Goal: Information Seeking & Learning: Find specific fact

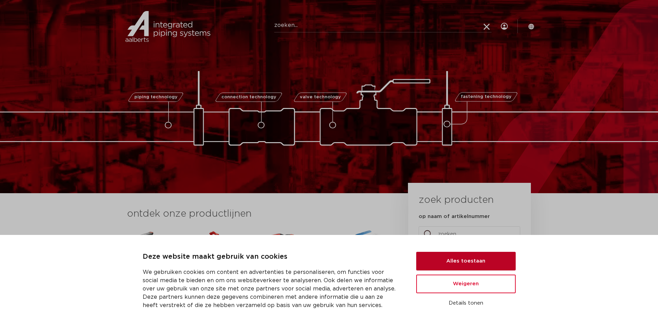
click at [459, 260] on button "Alles toestaan" at bounding box center [465, 261] width 99 height 19
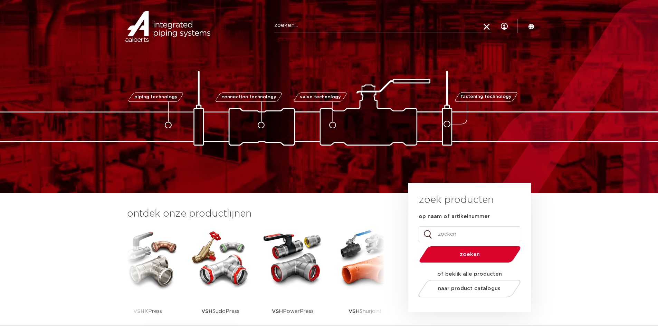
click at [286, 26] on input "Zoeken" at bounding box center [382, 26] width 217 height 14
paste input "123460537"
type input "123460537"
click button "Zoeken" at bounding box center [0, 0] width 0 height 0
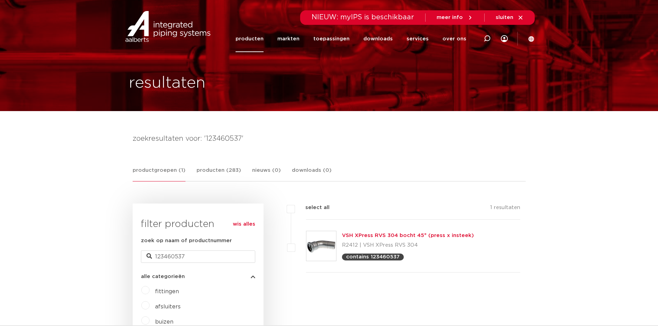
click at [413, 236] on link "VSH XPress RVS 304 bocht 45° (press x insteek)" at bounding box center [408, 235] width 132 height 5
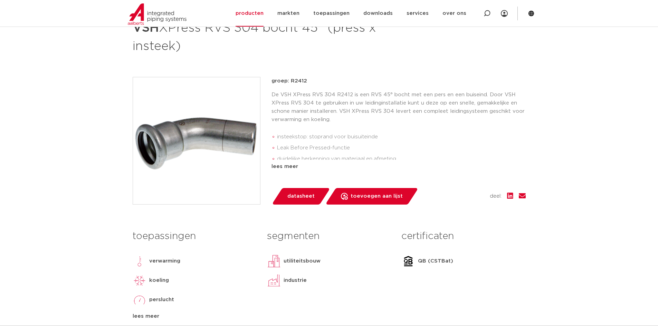
scroll to position [138, 0]
drag, startPoint x: 290, startPoint y: 80, endPoint x: 307, endPoint y: 82, distance: 16.8
click at [307, 82] on p "groep: R2412" at bounding box center [398, 81] width 254 height 8
copy p "R2412"
click at [310, 86] on div "groep: R2412 De VSH XPress RVS 304 R2412 is een RVS 45° bocht met een pers en e…" at bounding box center [398, 124] width 254 height 94
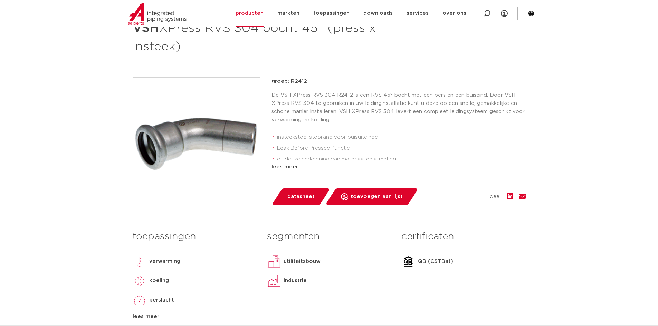
drag, startPoint x: 302, startPoint y: 80, endPoint x: 295, endPoint y: 80, distance: 6.9
click at [295, 80] on p "groep: R2412" at bounding box center [398, 81] width 254 height 8
drag, startPoint x: 479, startPoint y: 13, endPoint x: 485, endPoint y: 12, distance: 5.9
click at [484, 12] on div at bounding box center [487, 13] width 28 height 27
click at [486, 12] on icon at bounding box center [488, 15] width 10 height 10
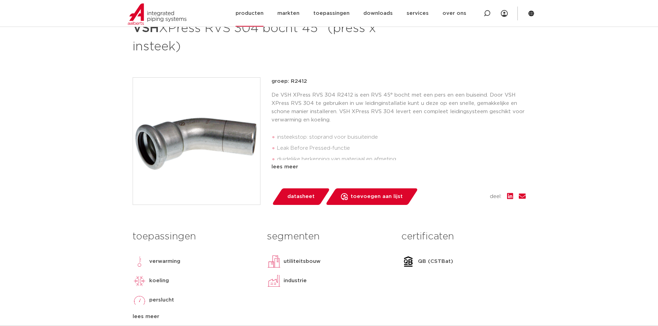
click at [486, 13] on icon at bounding box center [486, 13] width 7 height 7
paste input "R27076191121"
type input "R27076191121"
click button "Zoeken" at bounding box center [0, 0] width 0 height 0
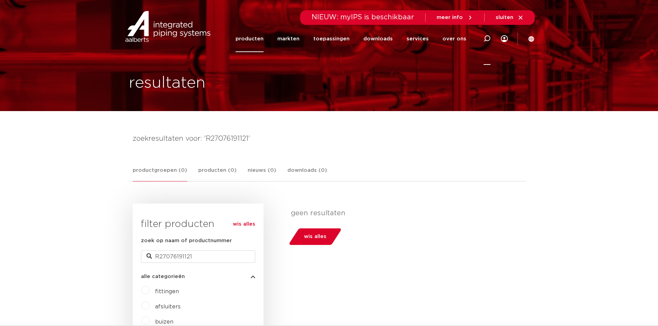
click at [487, 37] on icon at bounding box center [486, 38] width 7 height 7
paste input "123460510"
type input "123460510"
click button "Zoeken" at bounding box center [0, 0] width 0 height 0
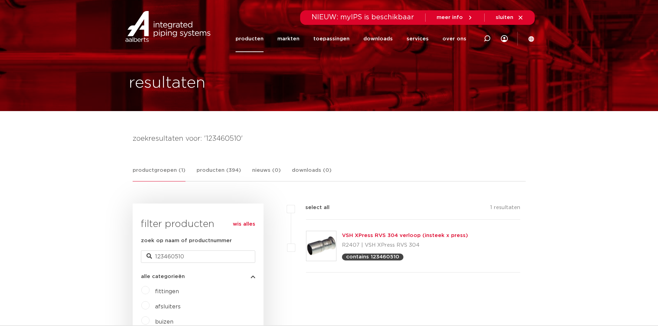
click at [366, 236] on link "VSH XPress RVS 304 verloop (insteek x press)" at bounding box center [405, 235] width 126 height 5
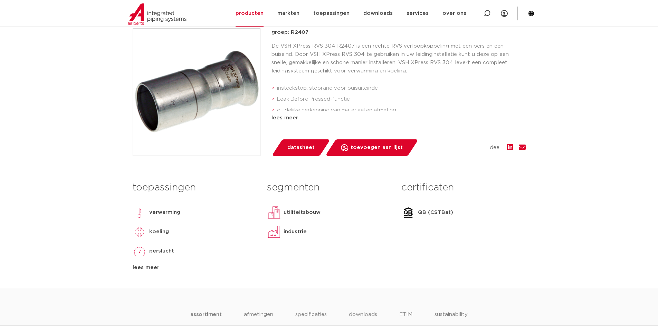
scroll to position [138, 0]
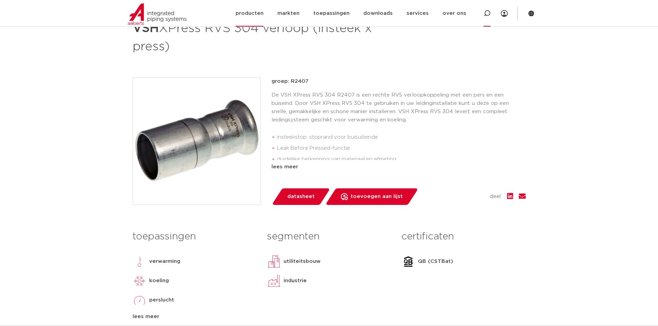
click at [484, 14] on icon at bounding box center [486, 13] width 7 height 7
paste input "123460525"
type input "123460525"
click button "Zoeken" at bounding box center [0, 0] width 0 height 0
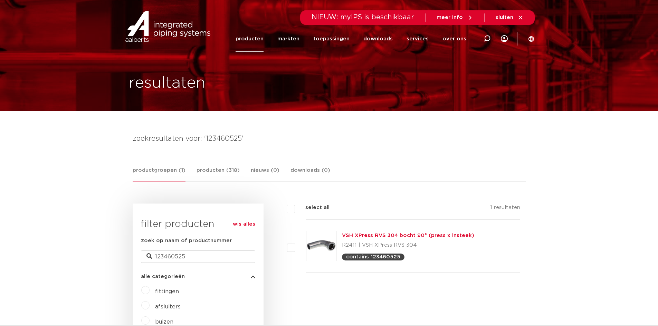
click at [361, 236] on link "VSH XPress RVS 304 bocht 90° (press x insteek)" at bounding box center [408, 235] width 132 height 5
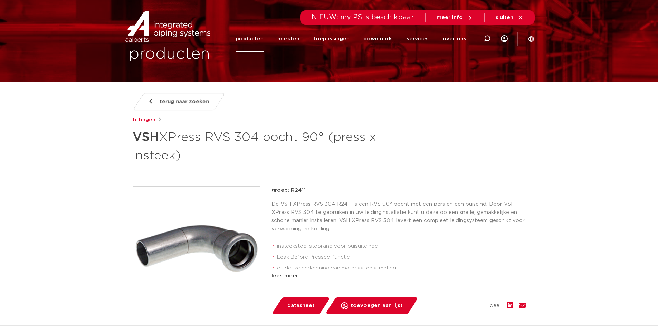
scroll to position [69, 0]
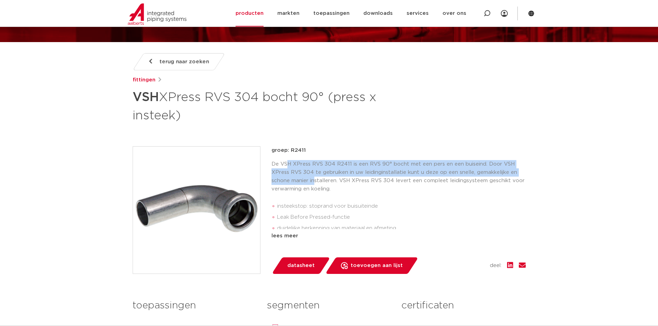
drag, startPoint x: 286, startPoint y: 164, endPoint x: 314, endPoint y: 181, distance: 32.7
click at [314, 181] on p "De VSH XPress RVS 304 R2411 is een RVS 90° bocht met een pers en een buiseind. …" at bounding box center [398, 176] width 254 height 33
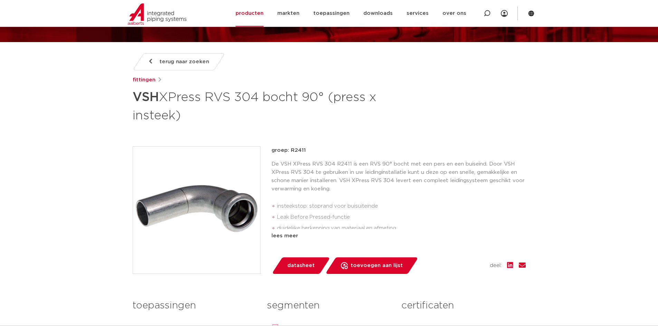
click at [327, 188] on p "De VSH XPress RVS 304 R2411 is een RVS 90° bocht met een pers en een buiseind. …" at bounding box center [398, 176] width 254 height 33
click at [289, 233] on div "lees meer" at bounding box center [398, 236] width 254 height 8
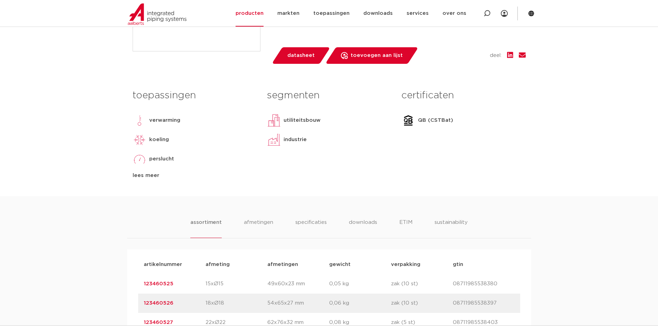
scroll to position [303, 0]
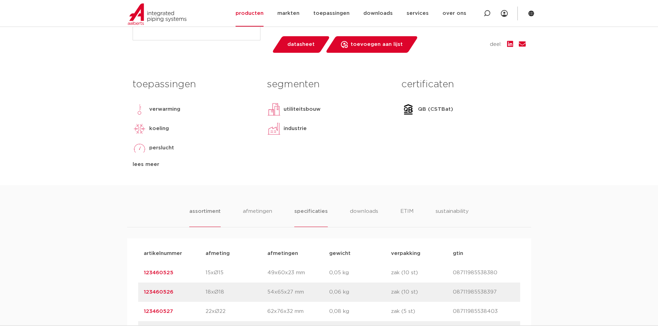
click at [303, 215] on li "specificaties" at bounding box center [310, 217] width 33 height 20
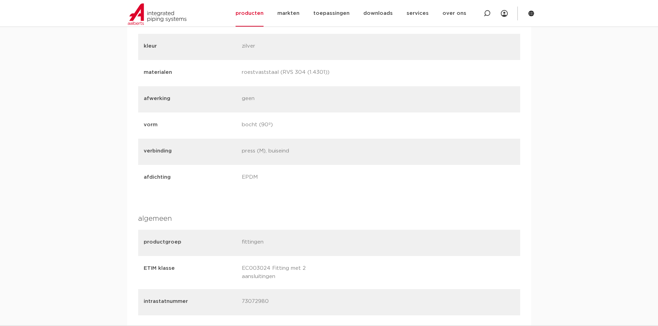
scroll to position [544, 0]
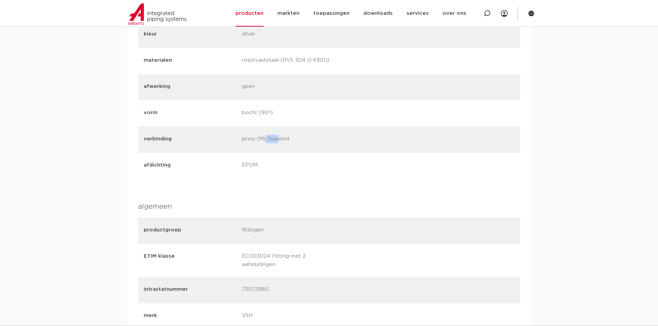
drag, startPoint x: 263, startPoint y: 139, endPoint x: 249, endPoint y: 135, distance: 14.7
click at [249, 135] on p "press (M), buiseind" at bounding box center [288, 140] width 93 height 10
click at [232, 143] on p "verbinding" at bounding box center [190, 139] width 93 height 8
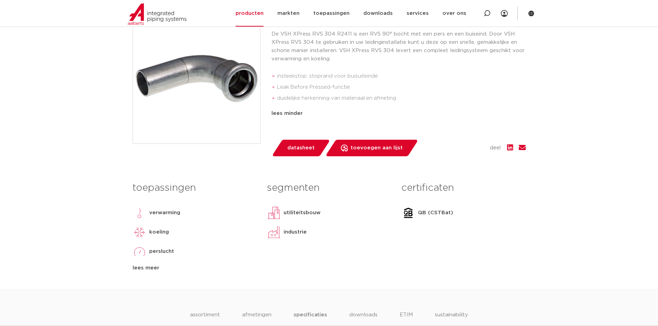
scroll to position [0, 0]
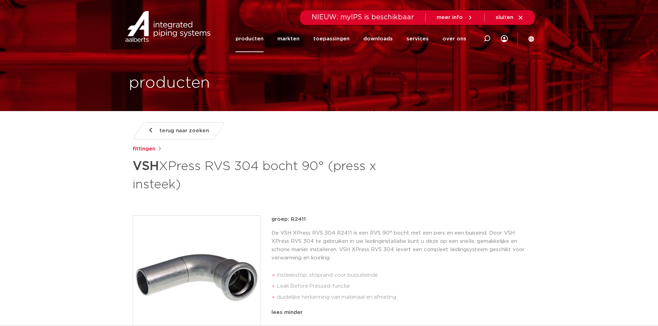
click at [492, 39] on div at bounding box center [487, 38] width 28 height 52
paste input "123460452"
type input "123460452"
click button "Zoeken" at bounding box center [0, 0] width 0 height 0
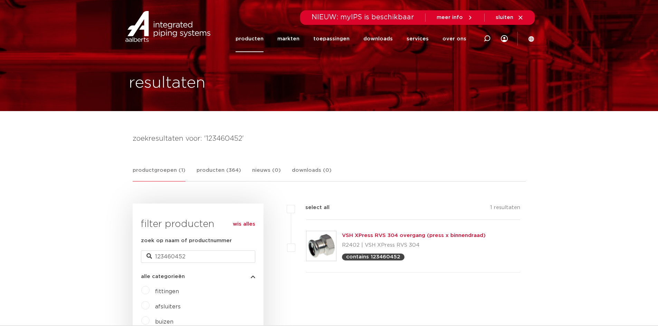
click at [404, 236] on link "VSH XPress RVS 304 overgang (press x binnendraad)" at bounding box center [414, 235] width 144 height 5
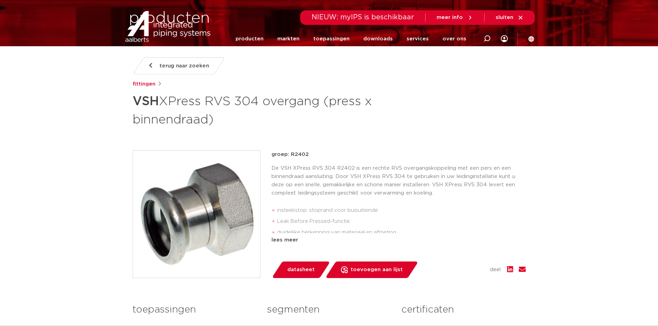
scroll to position [69, 0]
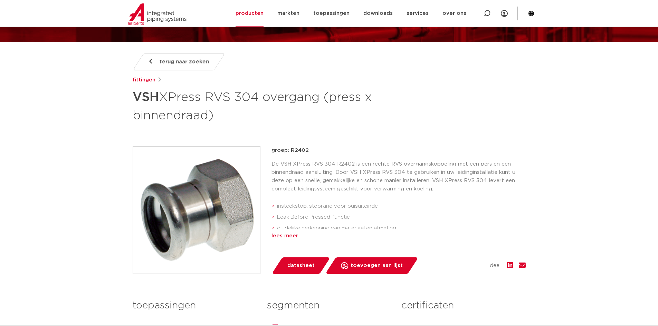
click at [281, 238] on div "lees meer" at bounding box center [398, 236] width 254 height 8
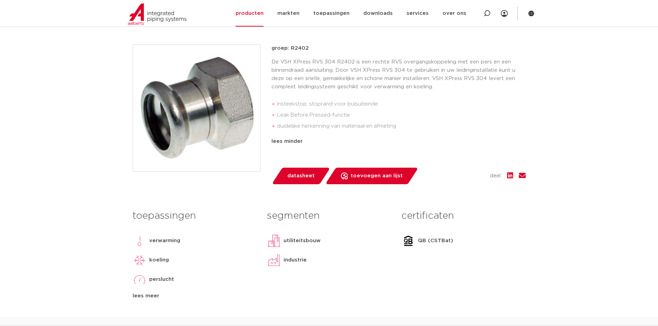
scroll to position [173, 0]
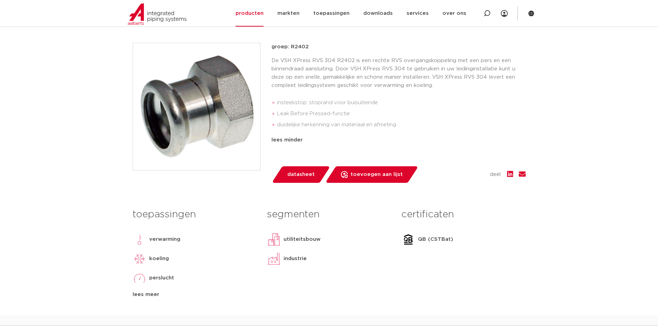
click at [202, 144] on img at bounding box center [196, 106] width 127 height 127
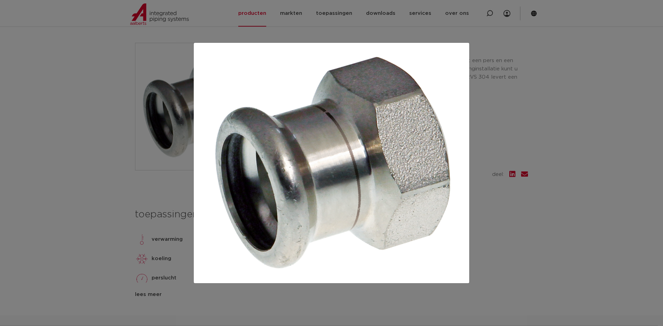
click at [525, 162] on div at bounding box center [331, 163] width 663 height 326
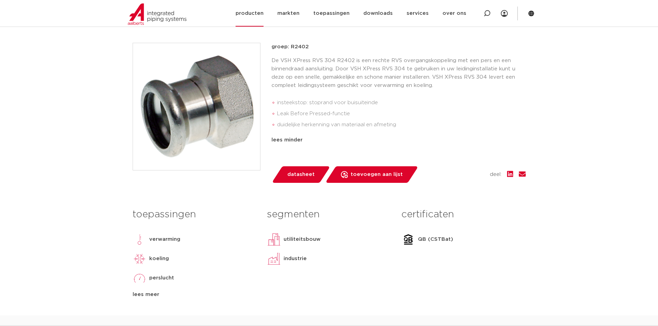
click at [483, 11] on div at bounding box center [487, 13] width 28 height 27
click at [485, 12] on icon at bounding box center [488, 15] width 10 height 10
click at [486, 13] on icon at bounding box center [487, 13] width 8 height 8
paste input "123460596"
type input "123460596"
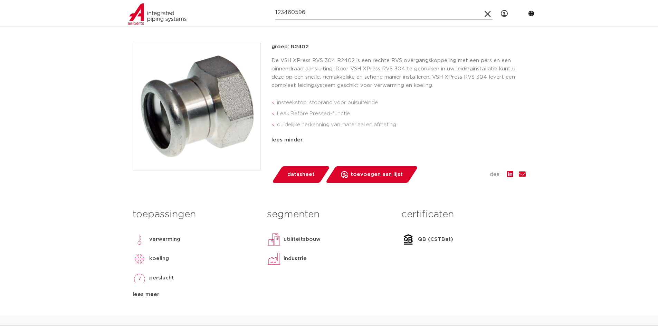
click button "Zoeken" at bounding box center [0, 0] width 0 height 0
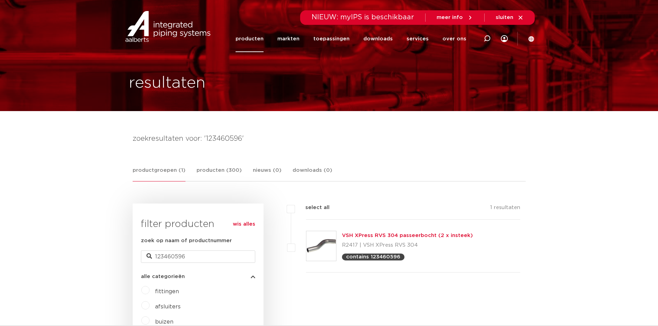
click at [362, 234] on link "VSH XPress RVS 304 passeerbocht (2 x insteek)" at bounding box center [407, 235] width 131 height 5
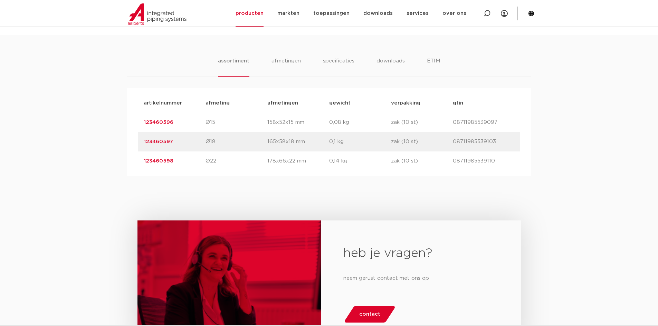
scroll to position [449, 0]
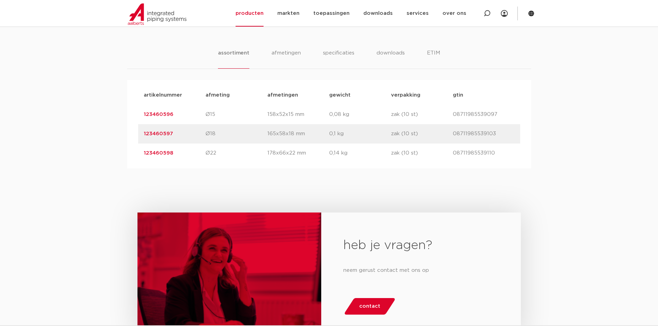
drag, startPoint x: 269, startPoint y: 112, endPoint x: 295, endPoint y: 118, distance: 27.6
click at [295, 118] on p "158x52x15 mm" at bounding box center [298, 114] width 62 height 8
click at [288, 126] on div "artikelnummer 123460597 afmeting Ø18 afmetingen 165x58x18 mm gewicht 0,1 kg ver…" at bounding box center [329, 133] width 382 height 19
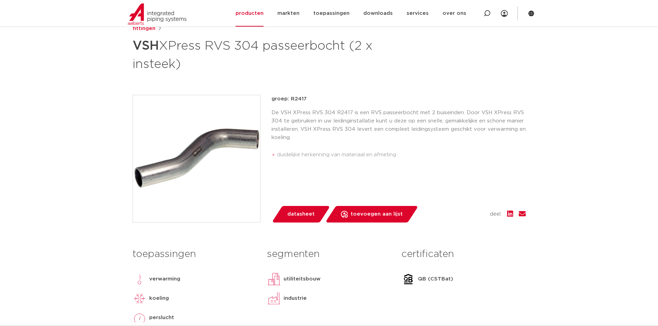
scroll to position [17, 0]
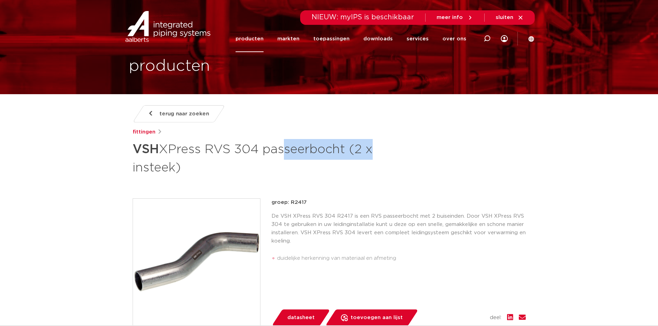
drag, startPoint x: 279, startPoint y: 152, endPoint x: 368, endPoint y: 158, distance: 89.2
click at [368, 158] on h1 "VSH XPress RVS 304 passeerbocht (2 x insteek)" at bounding box center [262, 157] width 259 height 37
click at [320, 184] on div "terug naar zoeken fittingen VSH XPress RVS 304 passeerbocht (2 x insteek) groep…" at bounding box center [329, 281] width 404 height 353
click at [204, 113] on span "terug naar zoeken" at bounding box center [183, 113] width 49 height 11
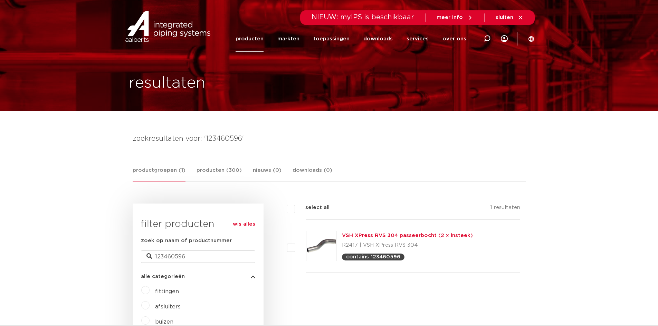
click at [481, 37] on div at bounding box center [487, 38] width 28 height 52
type input "passeerboscht"
click button "Zoeken" at bounding box center [0, 0] width 0 height 0
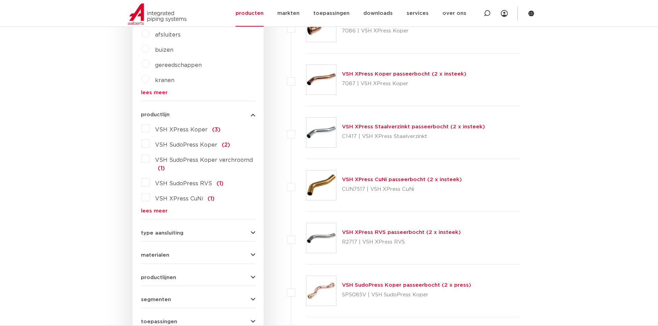
scroll to position [276, 0]
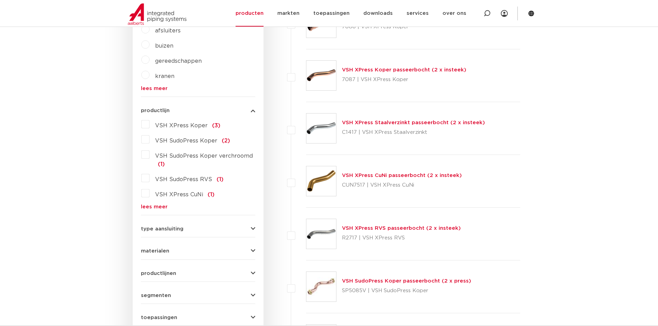
click at [155, 210] on form "zoek op naam of productnummer [GEOGRAPHIC_DATA] alle categorieën [GEOGRAPHIC_DA…" at bounding box center [198, 155] width 114 height 388
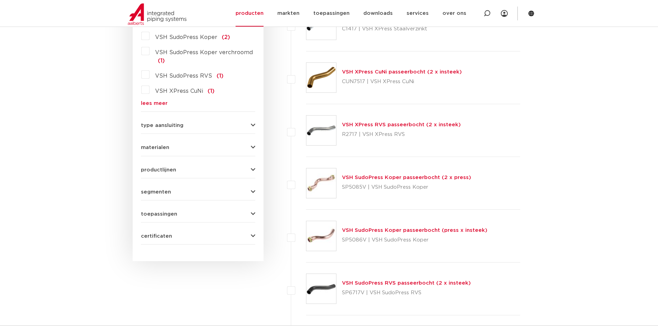
click at [176, 145] on button "materialen" at bounding box center [198, 147] width 114 height 5
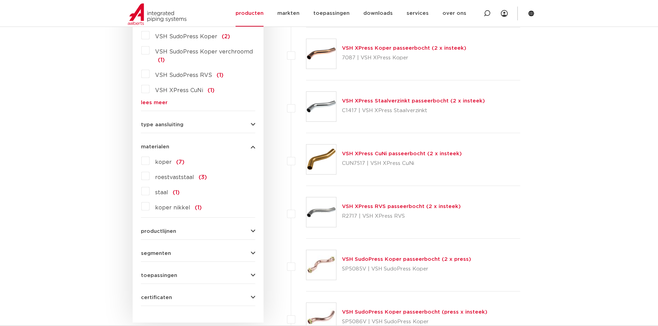
scroll to position [292, 0]
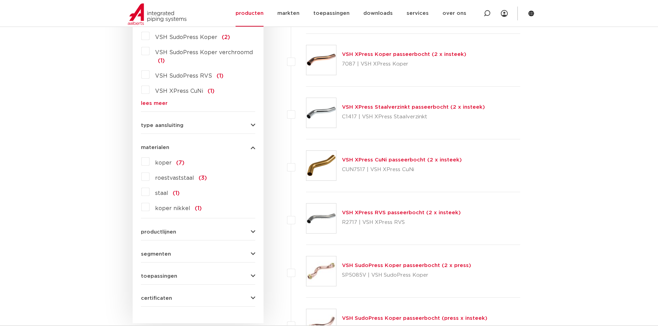
click at [149, 177] on label "roestvaststaal (3)" at bounding box center [177, 176] width 57 height 11
click at [0, 0] on input "roestvaststaal (3)" at bounding box center [0, 0] width 0 height 0
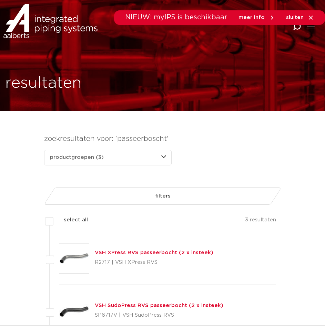
click at [294, 29] on icon "Combined Shape" at bounding box center [297, 27] width 8 height 8
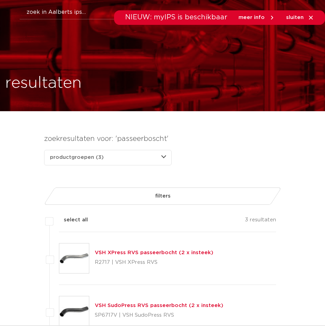
click at [76, 16] on div "NIEUW: myIPS is beschikbaar meer info sluiten" at bounding box center [162, 17] width 325 height 14
click at [73, 13] on div "NIEUW: myIPS is beschikbaar meer info sluiten" at bounding box center [162, 17] width 325 height 14
drag, startPoint x: 49, startPoint y: 16, endPoint x: 47, endPoint y: 21, distance: 5.6
click at [48, 20] on div "NIEUW: myIPS is beschikbaar meer info sluiten" at bounding box center [162, 17] width 325 height 14
click at [309, 16] on icon at bounding box center [311, 17] width 6 height 6
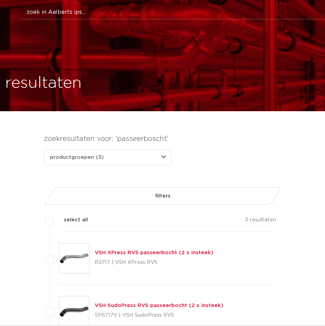
click at [56, 8] on button "Zoeken" at bounding box center [175, 11] width 324 height 11
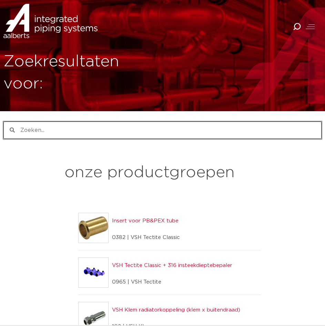
click at [48, 132] on input "Zoeken" at bounding box center [168, 130] width 307 height 17
paste input "123460404"
type input "123460404"
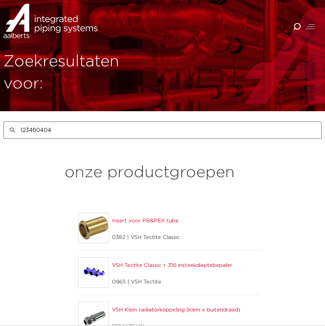
click at [12, 130] on icon at bounding box center [12, 130] width 5 height 5
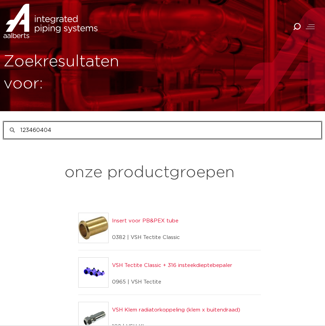
click at [80, 127] on input "123460404" at bounding box center [168, 130] width 307 height 17
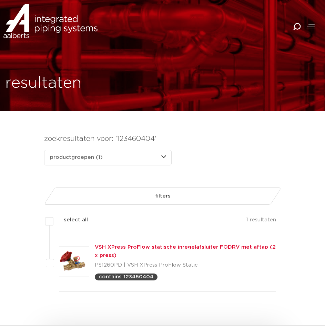
click at [156, 249] on link "VSH XPress ProFlow statische inregelafsluiter FODRV met aftap (2 x press)" at bounding box center [185, 250] width 181 height 13
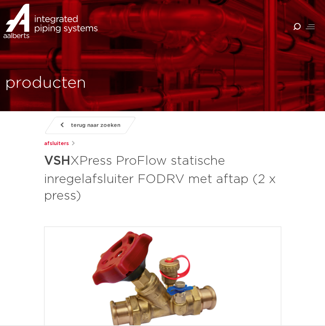
click at [293, 21] on div at bounding box center [244, 20] width 156 height 8
click at [297, 26] on icon "Combined Shape" at bounding box center [297, 27] width 8 height 8
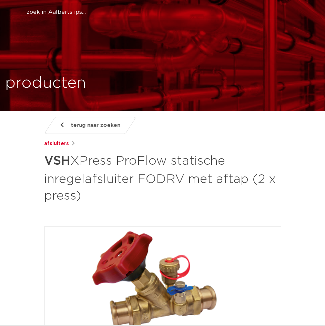
click at [51, 12] on button "Zoeken" at bounding box center [175, 11] width 324 height 11
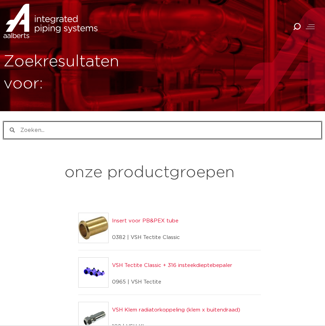
click at [39, 132] on input "Zoeken" at bounding box center [168, 130] width 307 height 17
paste input "123460443"
type input "123460443"
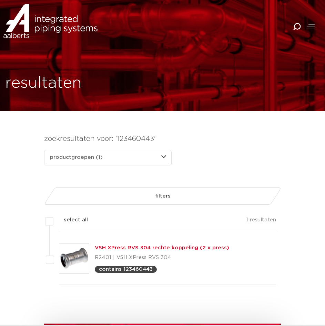
click at [149, 248] on link "VSH XPress RVS 304 rechte koppeling (2 x press)" at bounding box center [162, 247] width 135 height 5
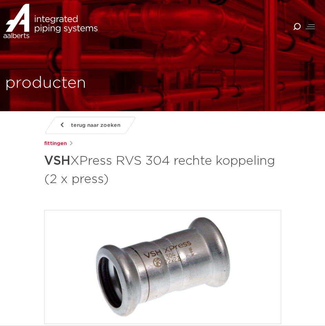
click at [295, 26] on icon "Combined Shape" at bounding box center [297, 27] width 8 height 8
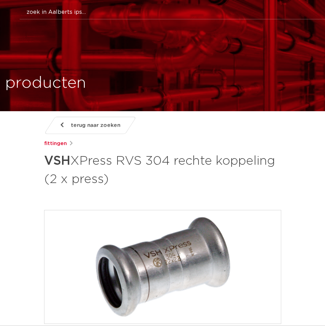
click at [113, 17] on input "Zoeken" at bounding box center [174, 13] width 309 height 14
paste input "123460463"
type input "123460463"
click at [13, 6] on button "Zoeken" at bounding box center [175, 11] width 324 height 11
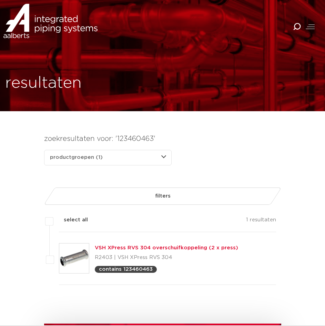
click at [145, 247] on link "VSH XPress RVS 304 overschuifkoppeling (2 x press)" at bounding box center [167, 247] width 144 height 5
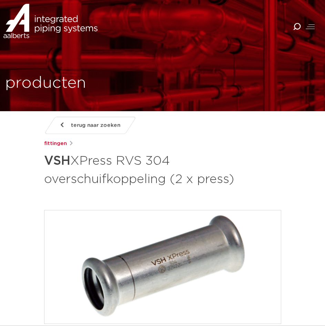
click at [298, 25] on icon "Combined Shape" at bounding box center [297, 27] width 8 height 8
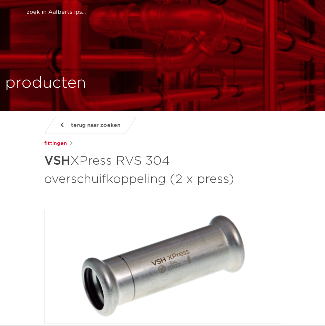
click at [63, 13] on button "Zoeken" at bounding box center [175, 11] width 324 height 11
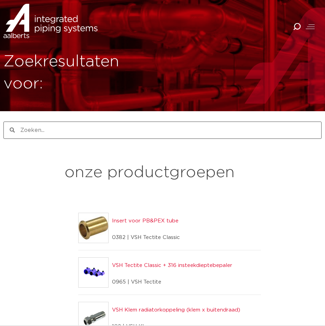
click at [63, 138] on div "Zoeken [GEOGRAPHIC_DATA]" at bounding box center [162, 129] width 319 height 17
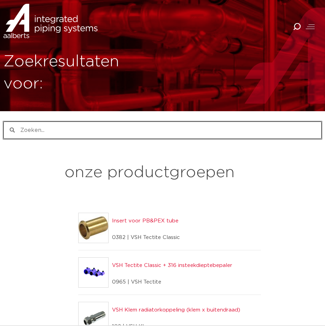
click at [60, 131] on input "Zoeken" at bounding box center [168, 130] width 307 height 17
paste input "123460492"
type input "123460492"
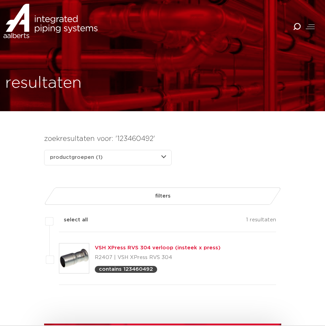
click at [166, 250] on link "VSH XPress RVS 304 verloop (insteek x press)" at bounding box center [158, 247] width 126 height 5
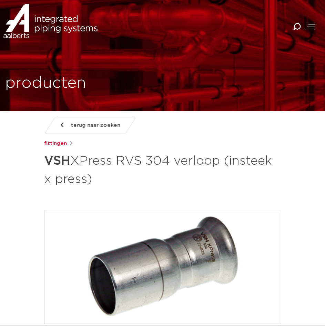
click at [296, 29] on icon "Combined Shape" at bounding box center [297, 27] width 8 height 8
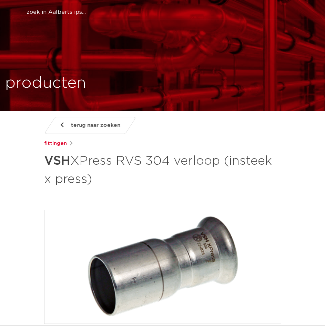
click at [98, 13] on button "Zoeken" at bounding box center [175, 11] width 324 height 11
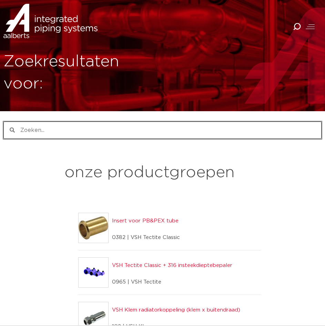
click at [39, 136] on input "Zoeken" at bounding box center [168, 130] width 307 height 17
paste input "123460512"
type input "123460512"
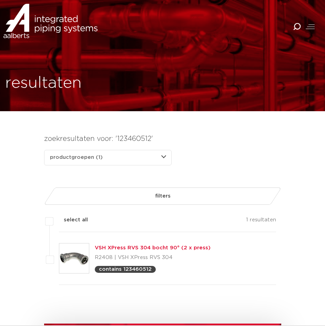
click at [116, 246] on link "VSH XPress RVS 304 bocht 90° (2 x press)" at bounding box center [153, 247] width 116 height 5
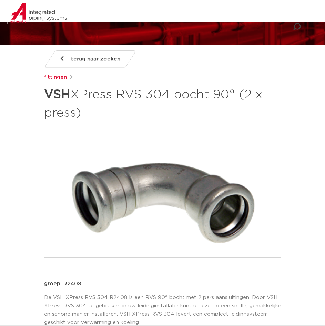
scroll to position [69, 0]
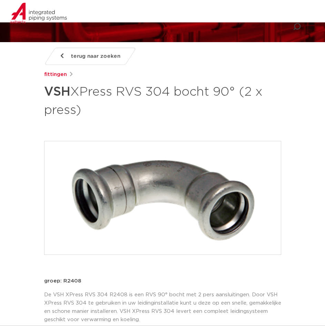
click at [90, 60] on span "terug naar zoeken" at bounding box center [95, 56] width 49 height 11
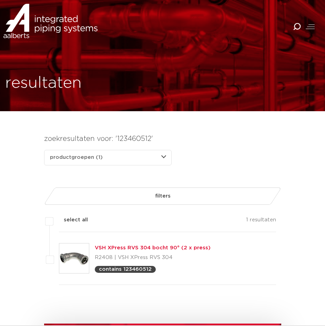
click at [297, 22] on div "Combined Shape" at bounding box center [298, 27] width 11 height 16
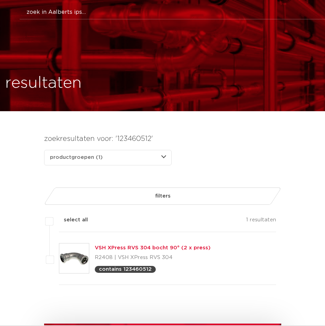
click at [93, 12] on button "Zoeken" at bounding box center [175, 11] width 324 height 11
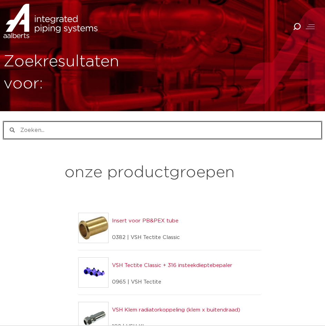
click at [54, 129] on input "Zoeken" at bounding box center [168, 130] width 307 height 17
paste input "123460525"
type input "123460525"
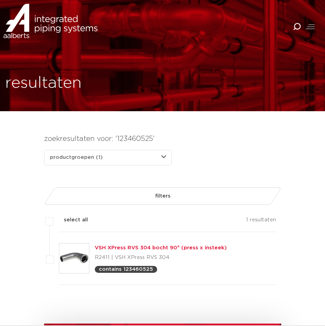
click at [115, 245] on link "VSH XPress RVS 304 bocht 90° (press x insteek)" at bounding box center [161, 247] width 132 height 5
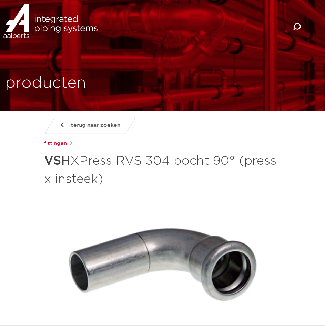
click at [296, 26] on icon "Combined Shape" at bounding box center [297, 27] width 8 height 8
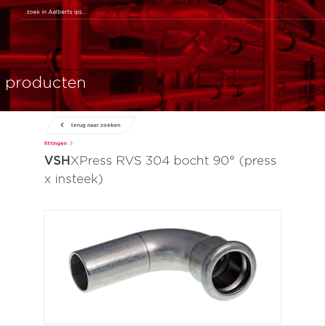
click at [94, 7] on button "Zoeken" at bounding box center [175, 11] width 324 height 11
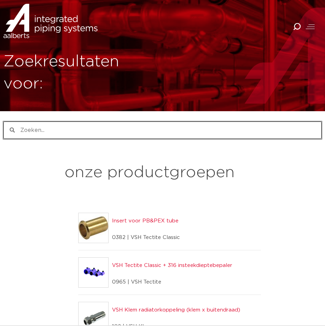
click at [82, 132] on input "Zoeken" at bounding box center [168, 130] width 307 height 17
paste input "123460545"
type input "123460545"
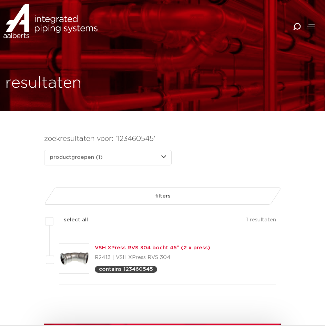
click at [113, 249] on link "VSH XPress RVS 304 bocht 45° (2 x press)" at bounding box center [153, 247] width 116 height 5
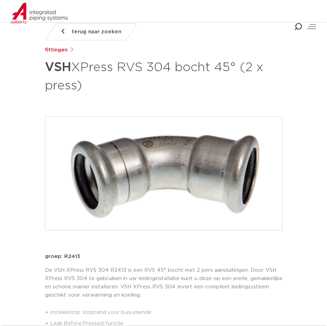
scroll to position [104, 0]
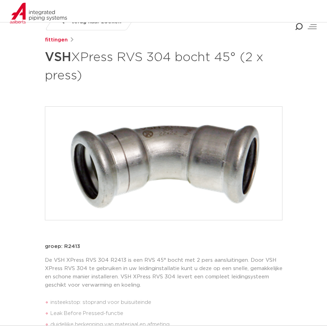
click at [299, 25] on icon "Combined Shape" at bounding box center [299, 27] width 8 height 8
click at [24, 16] on button "Zoeken" at bounding box center [146, 11] width 325 height 11
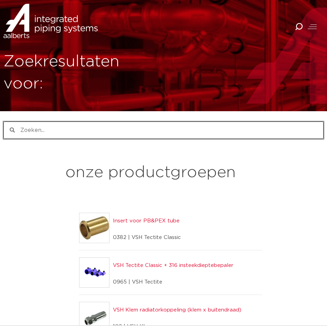
drag, startPoint x: 101, startPoint y: 138, endPoint x: 96, endPoint y: 138, distance: 4.5
click at [101, 138] on input "Zoeken" at bounding box center [169, 130] width 308 height 17
paste input "123460555"
type input "123460555"
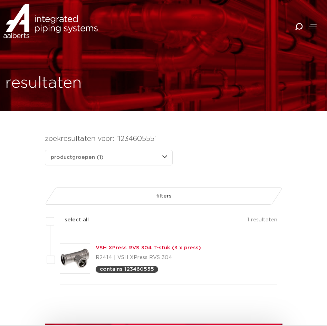
click at [138, 247] on link "VSH XPress RVS 304 T-stuk (3 x press)" at bounding box center [148, 247] width 105 height 5
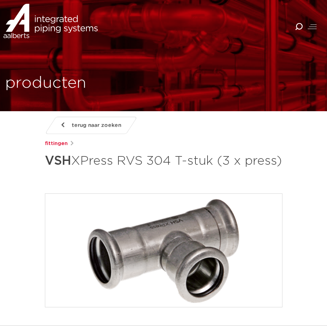
click at [297, 26] on icon "Combined Shape" at bounding box center [299, 27] width 8 height 8
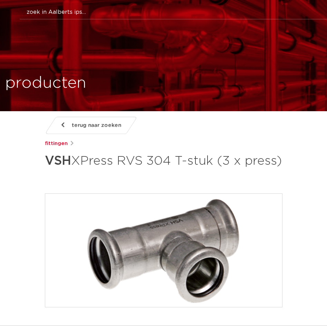
click at [46, 12] on button "Zoeken" at bounding box center [175, 11] width 325 height 11
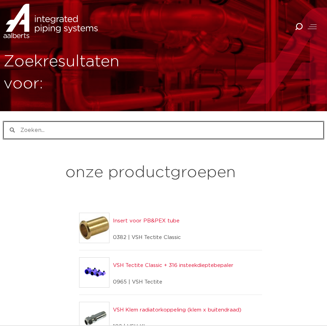
click at [81, 132] on input "Zoeken" at bounding box center [169, 130] width 308 height 17
paste input "123460564"
type input "123460564"
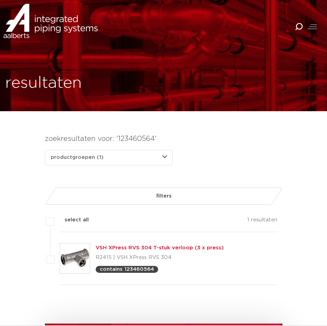
click at [150, 246] on link "VSH XPress RVS 304 T-stuk verloop (3 x press)" at bounding box center [160, 247] width 128 height 5
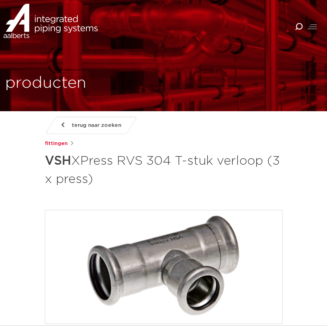
click at [297, 25] on icon "Combined Shape" at bounding box center [299, 27] width 8 height 8
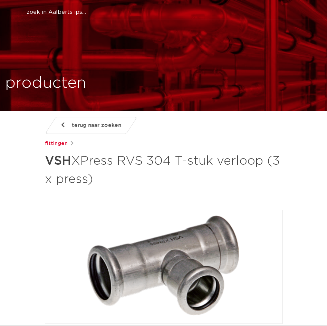
click at [58, 11] on button "Zoeken" at bounding box center [175, 11] width 325 height 11
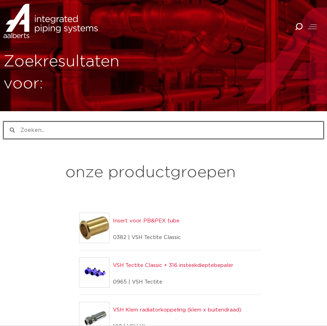
click at [87, 133] on input "Zoeken" at bounding box center [169, 130] width 308 height 17
paste input "123460596"
type input "123460596"
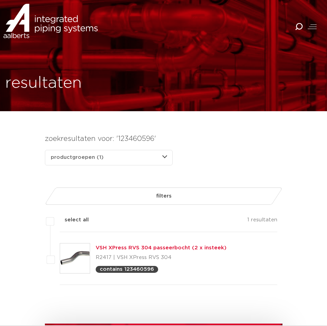
click at [300, 26] on icon "Combined Shape" at bounding box center [299, 27] width 8 height 8
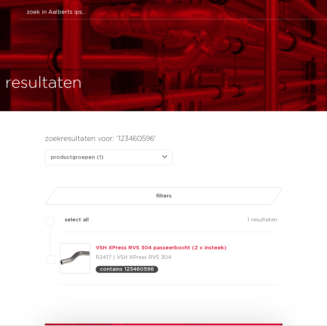
click at [43, 14] on button "Zoeken" at bounding box center [175, 11] width 325 height 11
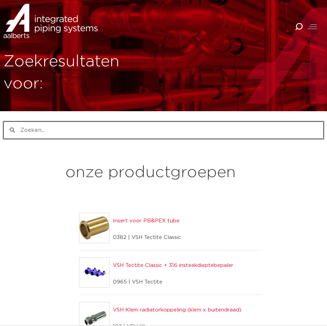
click at [45, 127] on input "Zoeken" at bounding box center [169, 130] width 308 height 17
paste input "123460599"
type input "123460599"
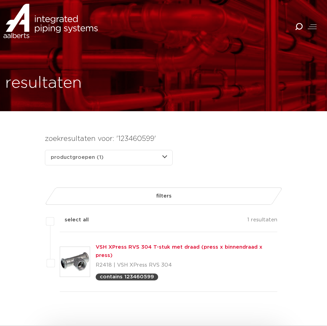
click at [113, 250] on link "VSH XPress RVS 304 T-stuk met draad (press x binnendraad x press)" at bounding box center [179, 250] width 167 height 13
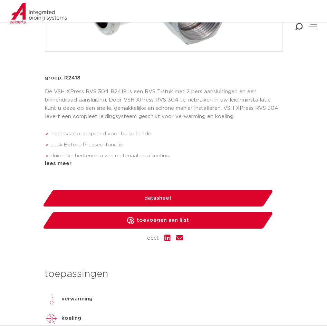
scroll to position [276, 0]
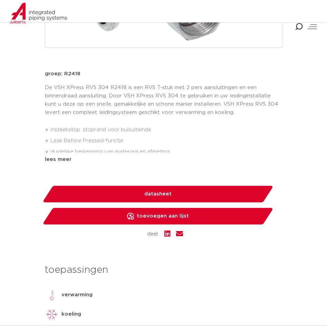
click at [298, 26] on icon "Combined Shape" at bounding box center [299, 27] width 8 height 8
click at [49, 13] on button "Zoeken" at bounding box center [146, 11] width 325 height 11
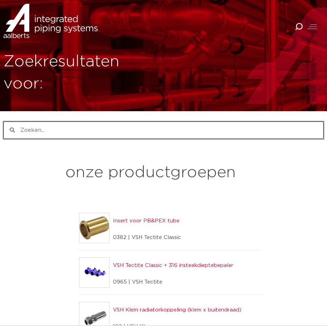
click at [64, 126] on input "Zoeken" at bounding box center [169, 130] width 308 height 17
paste input "123460615"
type input "123460615"
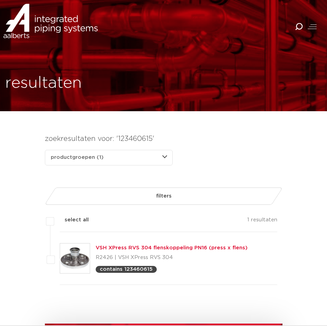
click at [301, 25] on icon "Combined Shape" at bounding box center [299, 27] width 8 height 8
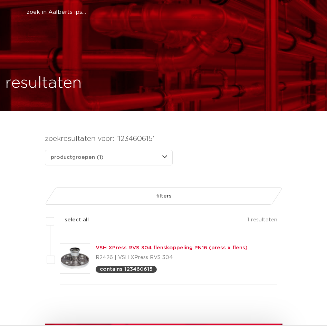
click at [104, 11] on button "Zoeken" at bounding box center [175, 11] width 325 height 11
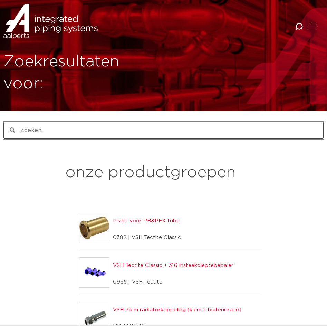
drag, startPoint x: 35, startPoint y: 132, endPoint x: 38, endPoint y: 134, distance: 3.6
click at [35, 132] on input "Zoeken" at bounding box center [169, 130] width 308 height 17
paste input "123460621"
type input "123460621"
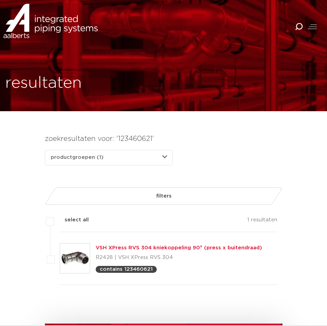
click at [123, 250] on link "VSH XPress RVS 304 kniekoppeling 90° (press x buitendraad)" at bounding box center [179, 247] width 166 height 5
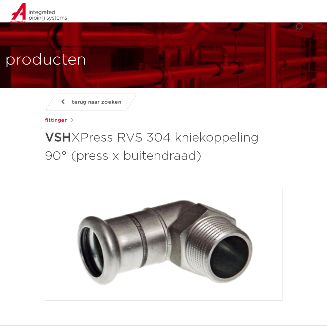
scroll to position [35, 0]
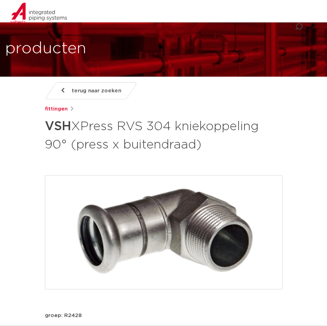
click at [110, 93] on span "terug naar zoeken" at bounding box center [96, 90] width 49 height 11
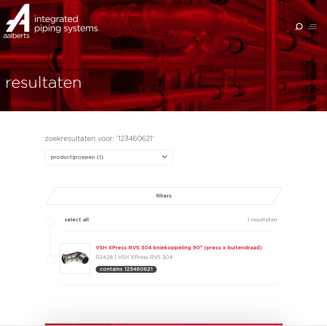
click at [298, 25] on icon "Combined Shape" at bounding box center [299, 27] width 8 height 8
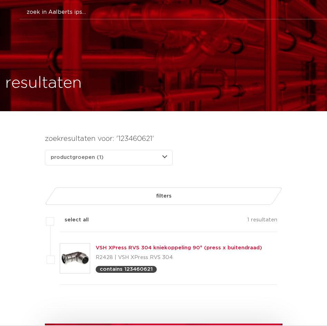
click at [79, 14] on button "Zoeken" at bounding box center [175, 11] width 325 height 11
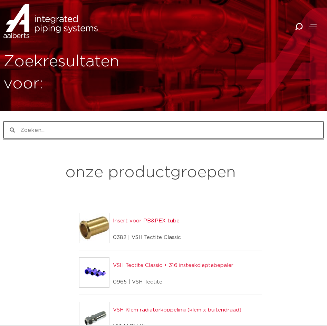
click at [81, 134] on input "Zoeken" at bounding box center [169, 130] width 308 height 17
paste input "123460625"
type input "123460625"
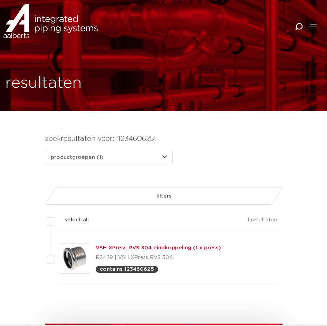
click at [141, 245] on link "VSH XPress RVS 304 eindkoppeling (1 x press)" at bounding box center [158, 247] width 125 height 5
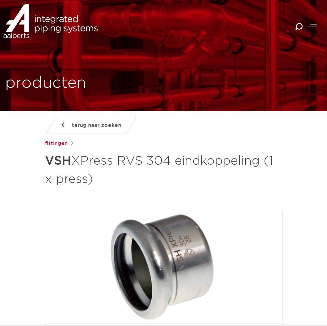
click at [296, 28] on icon "Combined Shape" at bounding box center [299, 27] width 8 height 8
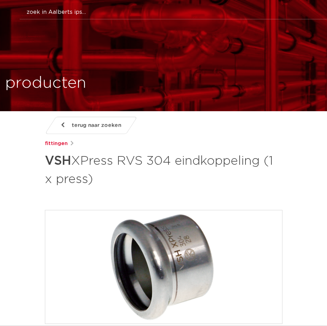
click at [98, 17] on input "Zoeken" at bounding box center [175, 13] width 310 height 14
paste input "123460480"
type input "123460480"
click at [13, 6] on button "Zoeken" at bounding box center [175, 11] width 325 height 11
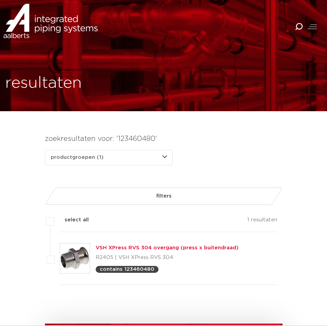
click at [119, 249] on link "VSH XPress RVS 304 overgang (press x buitendraad)" at bounding box center [167, 247] width 143 height 5
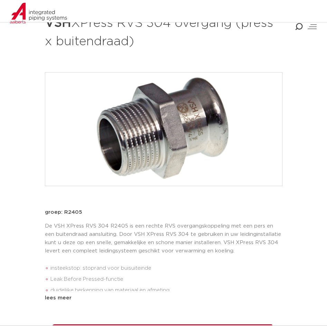
scroll to position [138, 0]
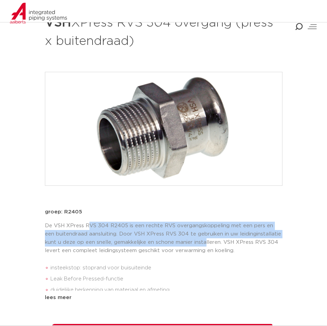
drag, startPoint x: 90, startPoint y: 226, endPoint x: 194, endPoint y: 241, distance: 105.5
click at [194, 241] on p "De VSH XPress RVS 304 R2405 is een rechte RVS overgangskoppeling met een pers e…" at bounding box center [163, 238] width 237 height 33
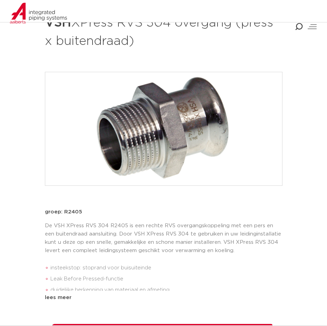
click at [193, 255] on div "De VSH XPress RVS 304 R2405 is een rechte RVS overgangskoppeling met een pers e…" at bounding box center [163, 256] width 237 height 69
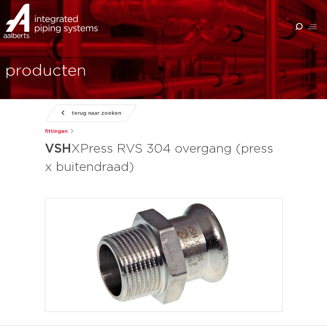
scroll to position [0, 0]
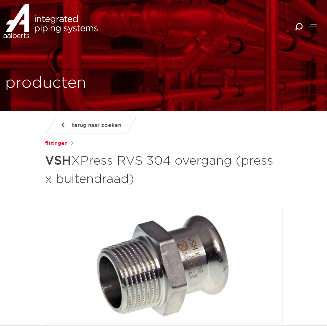
click at [270, 26] on div "Combined Shape Combined Shape" at bounding box center [246, 36] width 164 height 48
click at [299, 26] on icon "Combined Shape" at bounding box center [299, 27] width 8 height 8
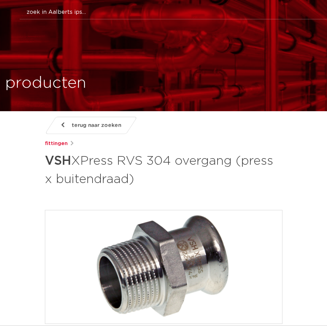
click at [128, 11] on button "Zoeken" at bounding box center [175, 11] width 325 height 11
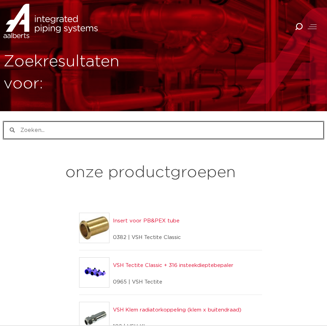
click at [60, 126] on input "Zoeken" at bounding box center [169, 130] width 308 height 17
paste input "123460454"
type input "123460454"
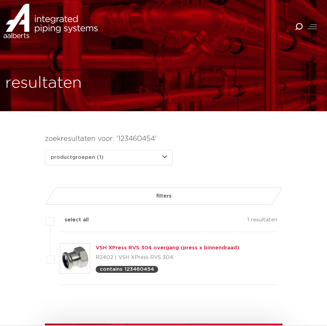
click at [149, 250] on link "VSH XPress RVS 304 overgang (press x binnendraad)" at bounding box center [168, 247] width 144 height 5
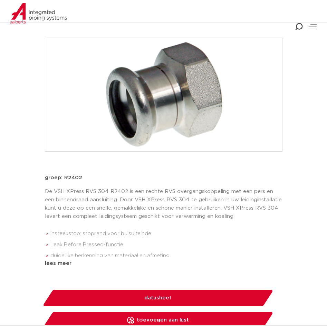
scroll to position [104, 0]
